Goal: Task Accomplishment & Management: Manage account settings

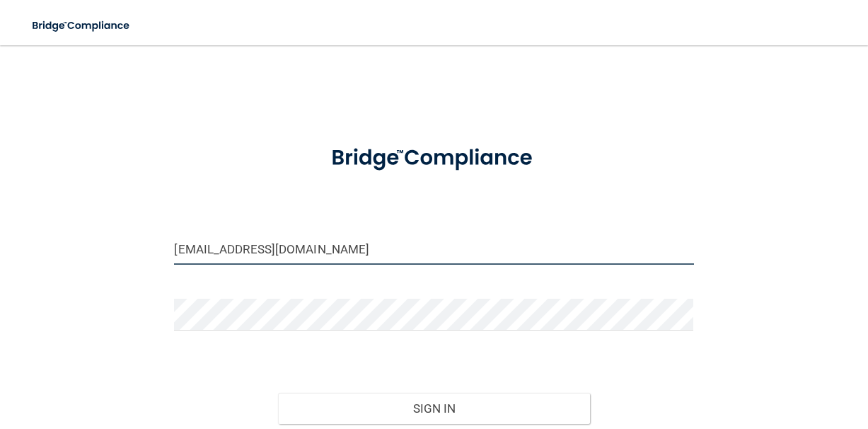
click at [187, 246] on input "[EMAIL_ADDRESS][DOMAIN_NAME]" at bounding box center [433, 249] width 519 height 32
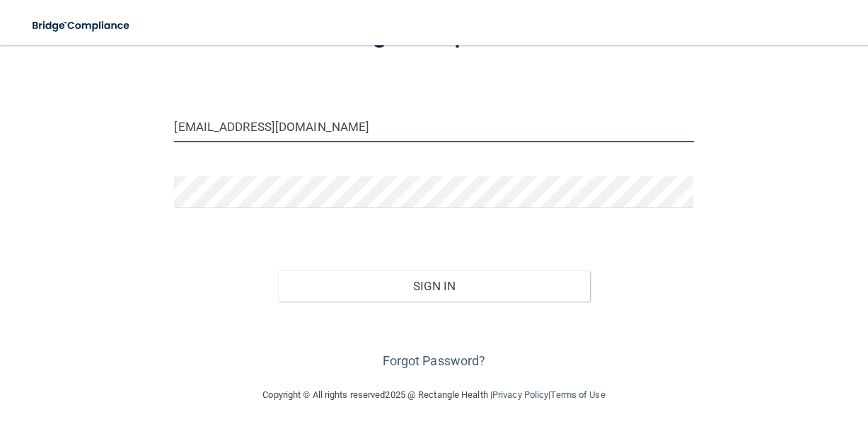
scroll to position [121, 0]
type input "[EMAIL_ADDRESS][DOMAIN_NAME]"
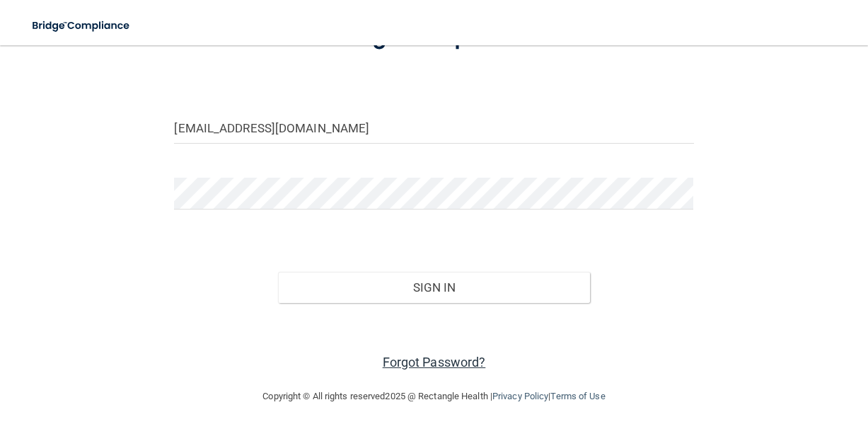
click at [433, 357] on link "Forgot Password?" at bounding box center [434, 361] width 103 height 15
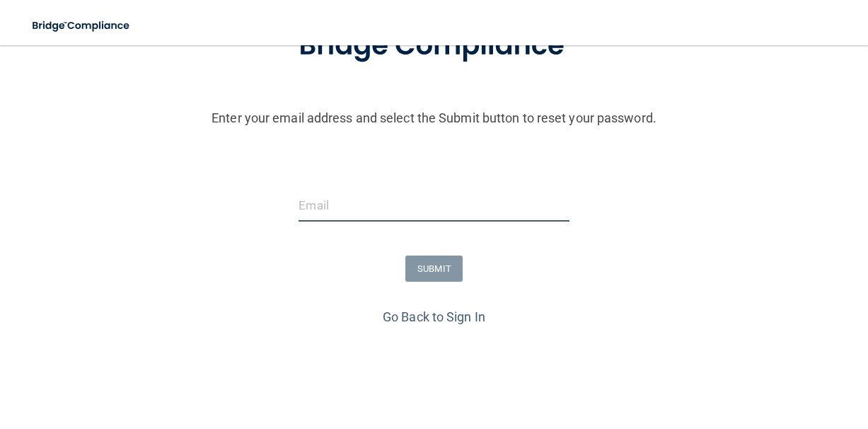
click at [388, 216] on input "email" at bounding box center [433, 206] width 270 height 32
type input "[EMAIL_ADDRESS][DOMAIN_NAME]"
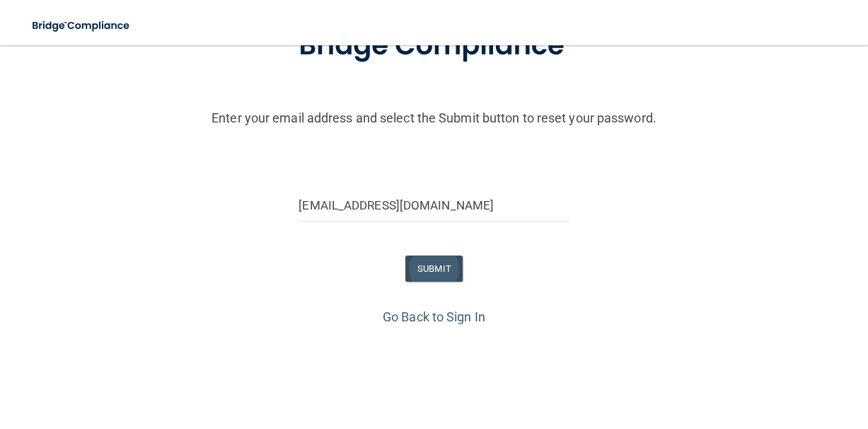
click at [435, 270] on button "SUBMIT" at bounding box center [433, 268] width 57 height 26
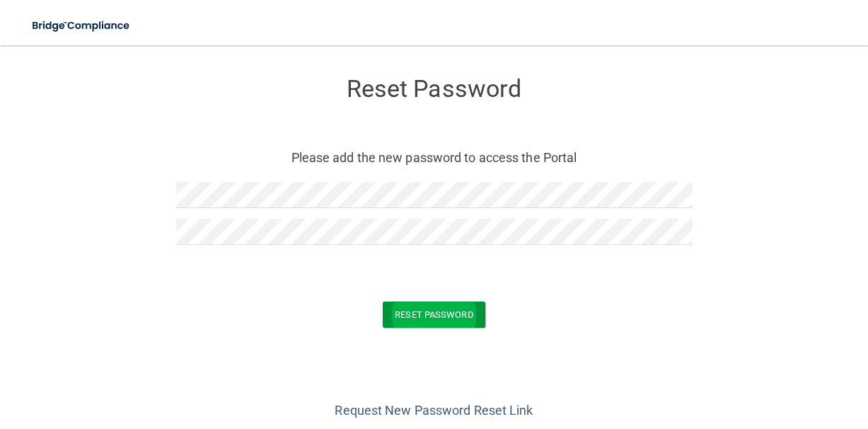
click at [422, 320] on button "Reset Password" at bounding box center [434, 314] width 102 height 26
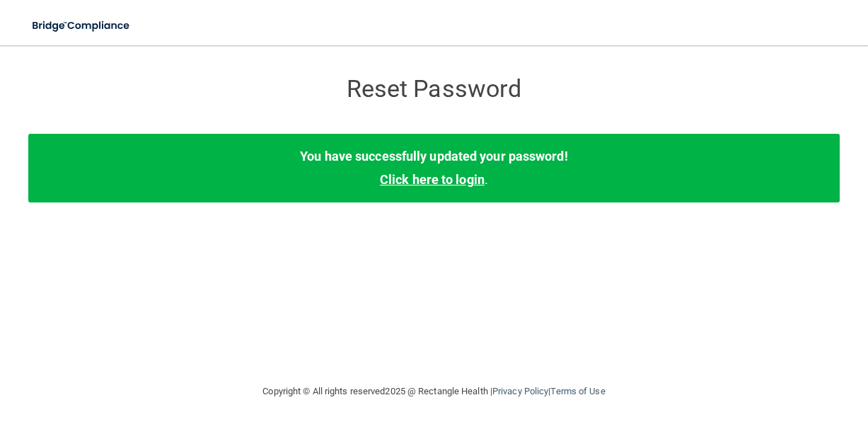
click at [425, 182] on link "Click here to login" at bounding box center [432, 179] width 105 height 15
